Goal: Task Accomplishment & Management: Use online tool/utility

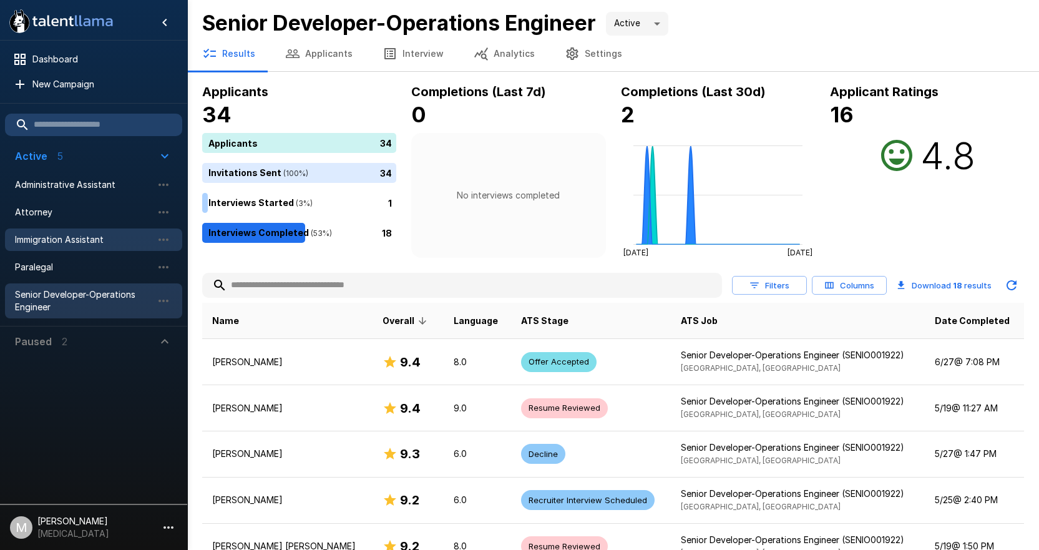
click at [97, 232] on div "Immigration Assistant" at bounding box center [93, 239] width 177 height 22
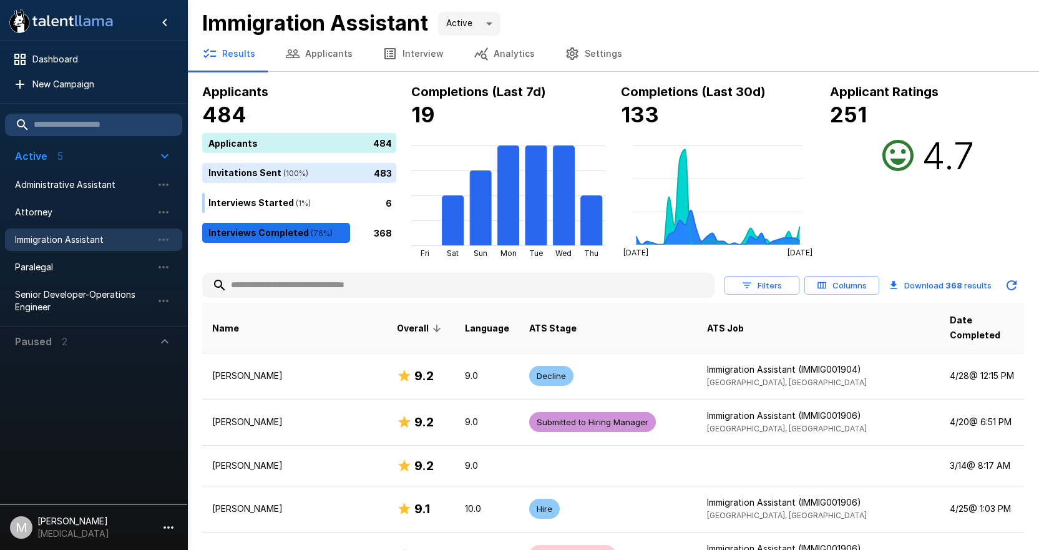
click at [426, 282] on input "text" at bounding box center [458, 285] width 512 height 22
type input "****"
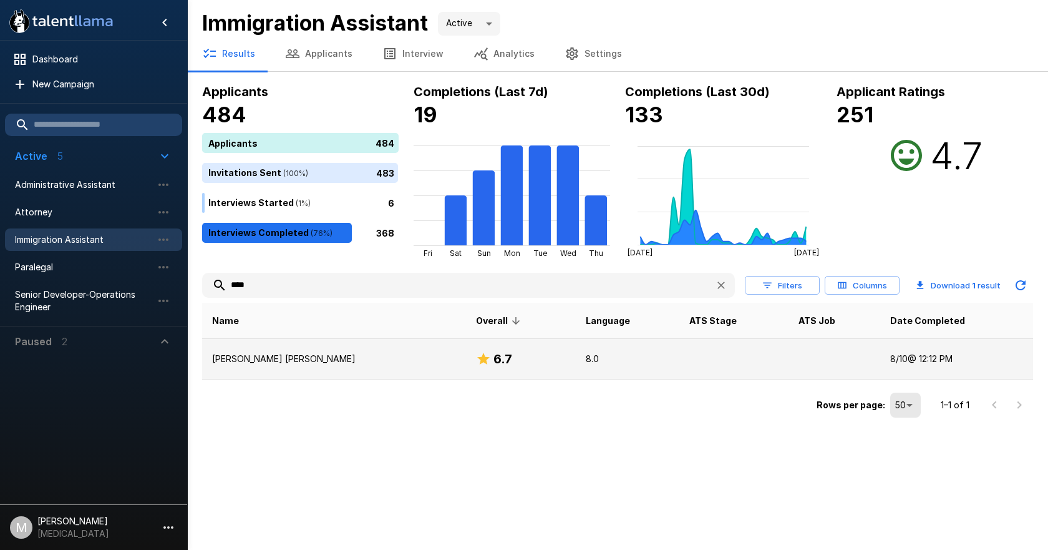
click at [309, 355] on p "[PERSON_NAME] [PERSON_NAME]" at bounding box center [334, 358] width 244 height 12
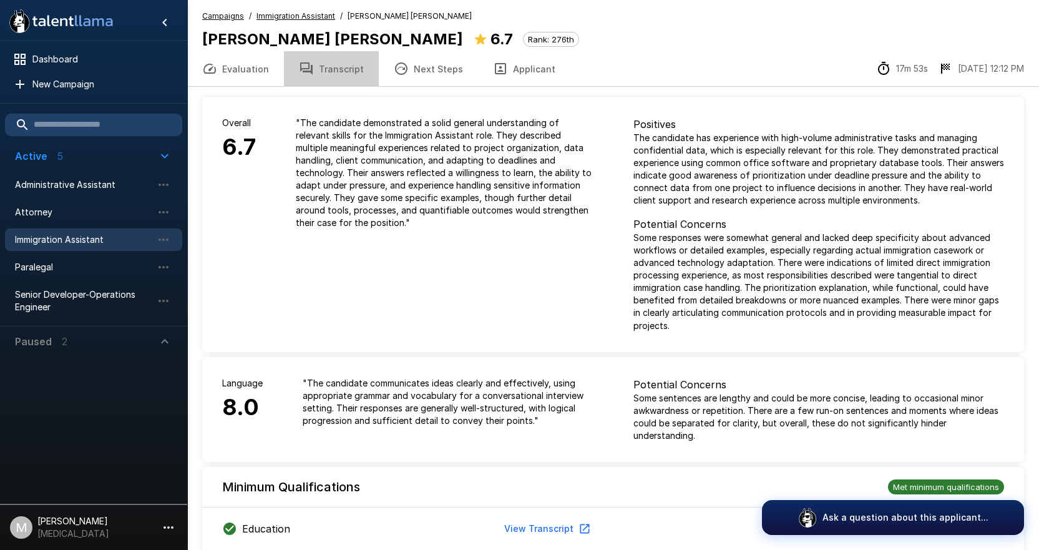
click at [349, 69] on button "Transcript" at bounding box center [331, 68] width 95 height 35
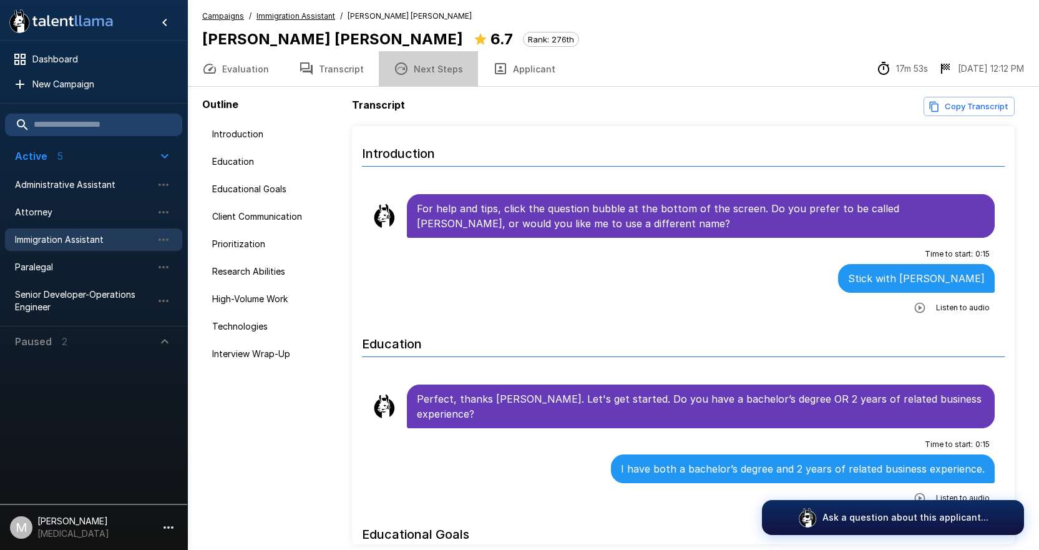
click at [454, 75] on button "Next Steps" at bounding box center [428, 68] width 99 height 35
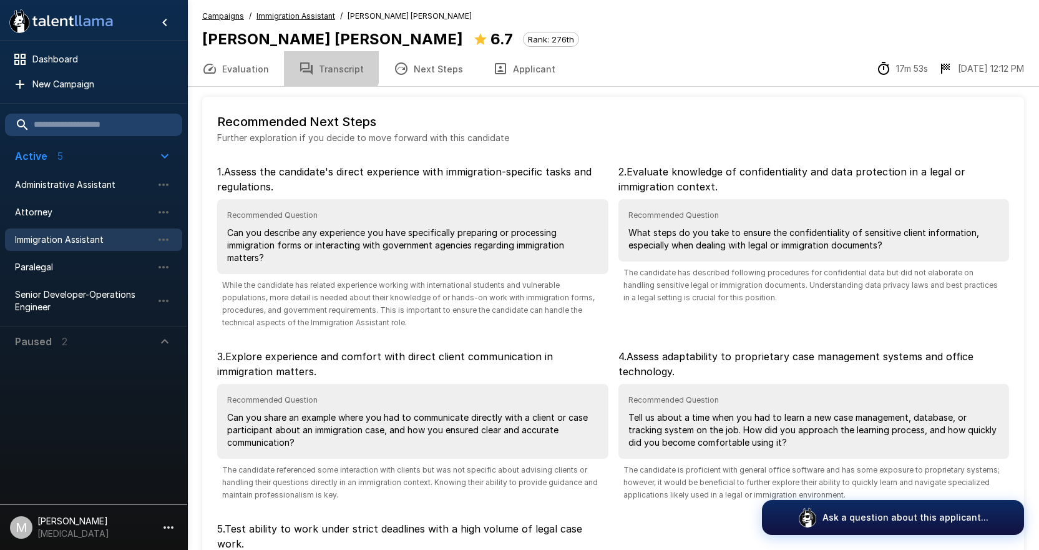
click at [324, 63] on button "Transcript" at bounding box center [331, 68] width 95 height 35
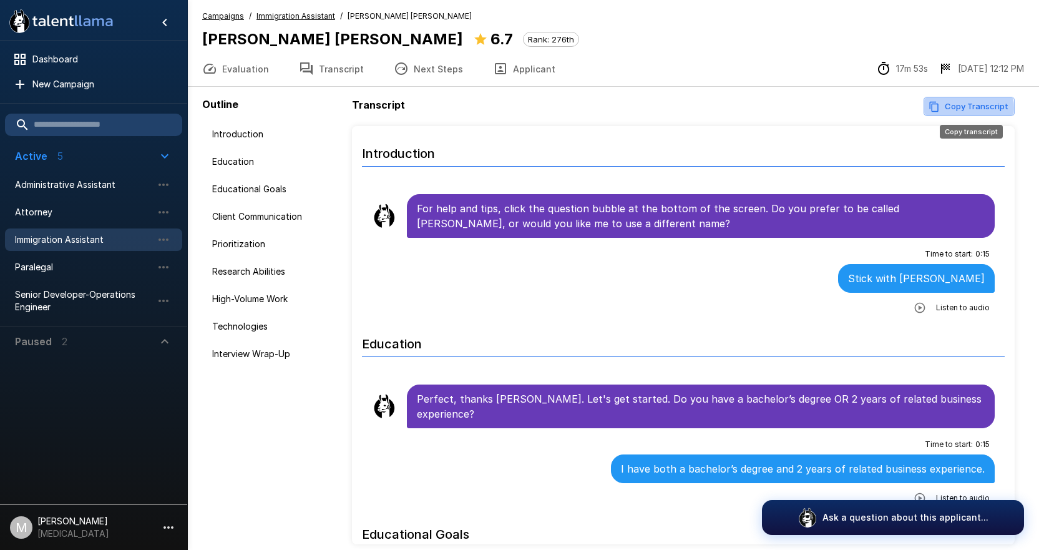
click at [962, 108] on button "Copy Transcript" at bounding box center [968, 106] width 91 height 19
